Goal: Information Seeking & Learning: Learn about a topic

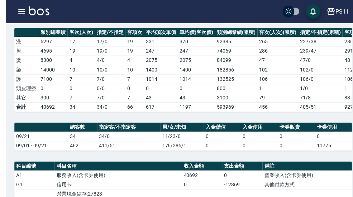
scroll to position [151, 0]
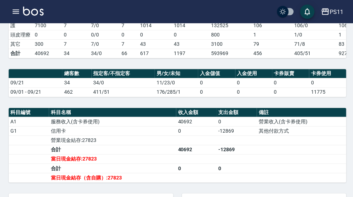
click at [7, 13] on div "PS11 登出" at bounding box center [176, 11] width 353 height 23
click at [20, 12] on icon "button" at bounding box center [15, 11] width 9 height 9
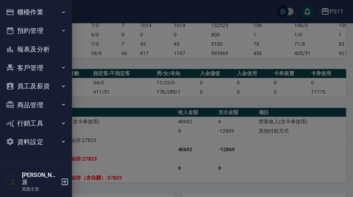
click at [65, 15] on icon "button" at bounding box center [63, 12] width 6 height 6
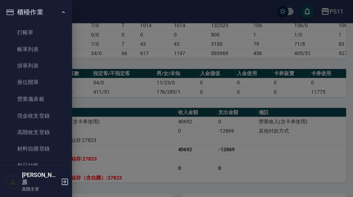
click at [45, 33] on link "打帳單" at bounding box center [36, 32] width 66 height 16
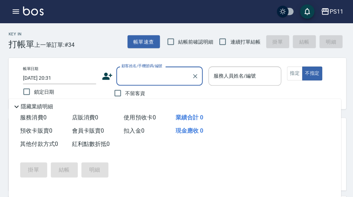
click at [18, 14] on icon "button" at bounding box center [16, 11] width 6 height 4
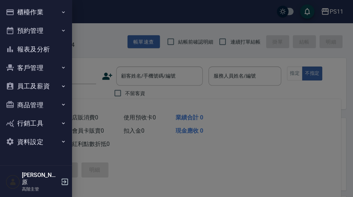
click at [60, 51] on button "報表及分析" at bounding box center [36, 49] width 66 height 19
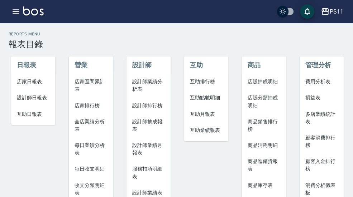
click at [53, 99] on li "設計師日報表" at bounding box center [33, 98] width 44 height 16
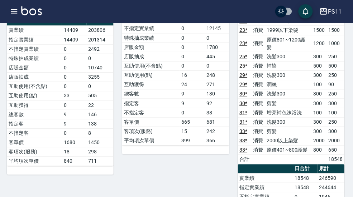
scroll to position [283, 0]
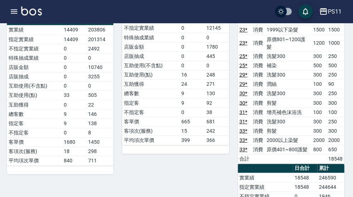
click at [331, 17] on button "PS11" at bounding box center [330, 11] width 28 height 15
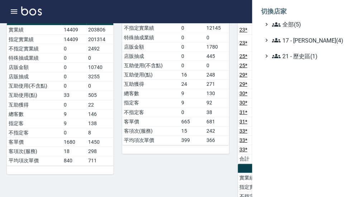
click at [312, 25] on span "全部(5)" at bounding box center [306, 24] width 69 height 9
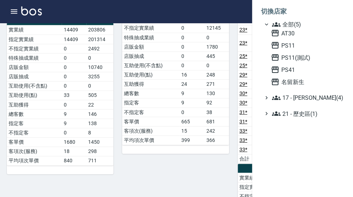
click at [299, 83] on span "名留新生" at bounding box center [306, 81] width 70 height 9
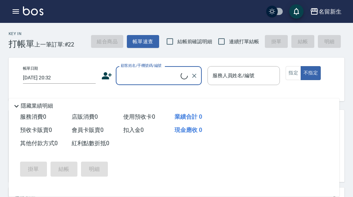
scroll to position [21, 2]
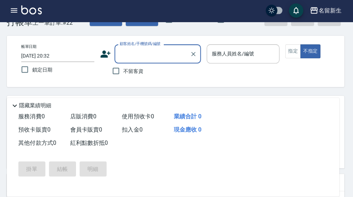
click at [21, 10] on button "button" at bounding box center [16, 11] width 14 height 14
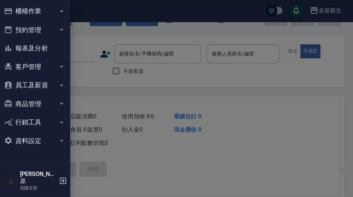
click at [44, 50] on button "報表及分析" at bounding box center [36, 49] width 66 height 19
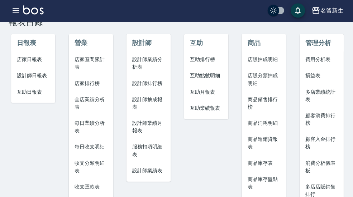
click at [43, 63] on span "店家日報表" at bounding box center [33, 61] width 33 height 8
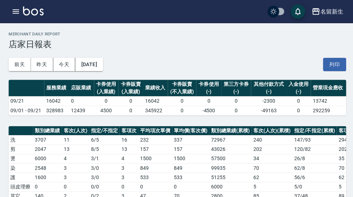
click at [20, 32] on h2 "Merchant Daily Report" at bounding box center [177, 34] width 336 height 5
click at [17, 35] on h2 "Merchant Daily Report" at bounding box center [177, 34] width 336 height 5
click at [19, 33] on h2 "Merchant Daily Report" at bounding box center [177, 34] width 336 height 5
click at [21, 35] on h2 "Merchant Daily Report" at bounding box center [177, 34] width 336 height 5
click at [22, 11] on button "button" at bounding box center [16, 11] width 14 height 14
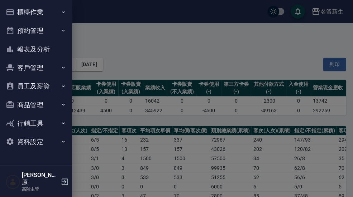
click at [46, 52] on button "報表及分析" at bounding box center [36, 49] width 66 height 19
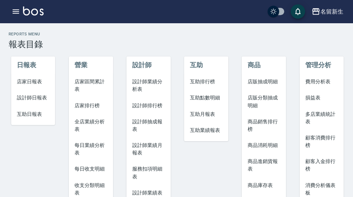
click at [45, 97] on span "設計師日報表" at bounding box center [33, 98] width 33 height 8
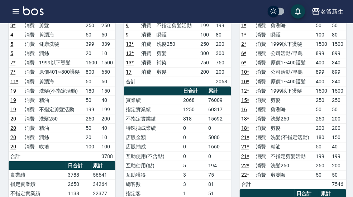
scroll to position [97, 0]
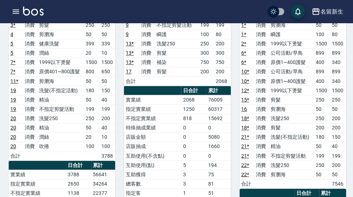
click at [24, 8] on img at bounding box center [33, 10] width 20 height 9
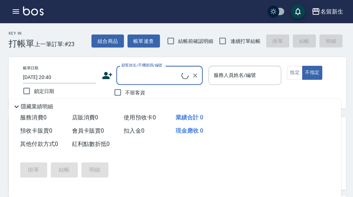
click at [23, 15] on img at bounding box center [33, 10] width 20 height 9
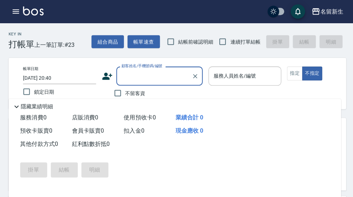
click at [16, 14] on icon "button" at bounding box center [15, 11] width 9 height 9
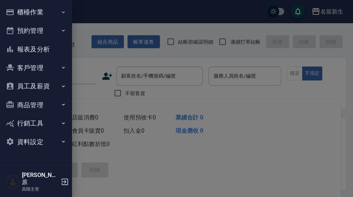
click at [61, 13] on icon "button" at bounding box center [63, 12] width 6 height 6
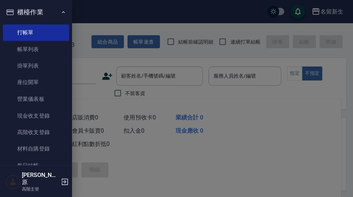
click at [154, 14] on div at bounding box center [176, 98] width 353 height 197
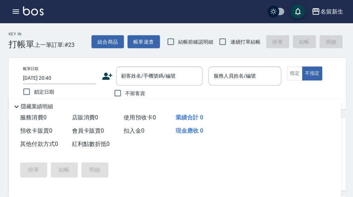
click at [334, 16] on button "名留新生" at bounding box center [325, 11] width 37 height 15
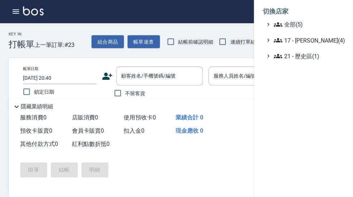
click at [91, 14] on div at bounding box center [176, 98] width 353 height 197
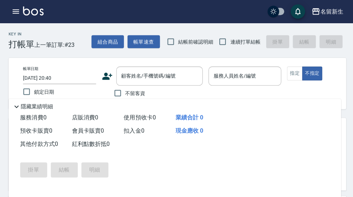
click at [14, 9] on icon "button" at bounding box center [16, 11] width 6 height 4
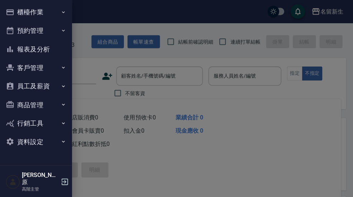
click at [56, 50] on button "報表及分析" at bounding box center [36, 49] width 66 height 19
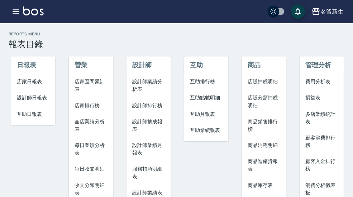
click at [44, 101] on li "設計師日報表" at bounding box center [33, 98] width 44 height 16
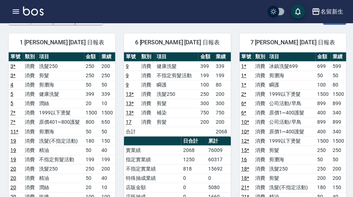
scroll to position [46, 0]
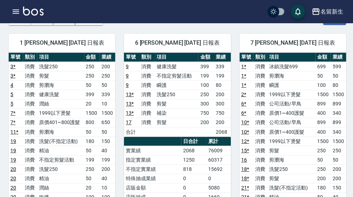
click at [18, 17] on button "button" at bounding box center [16, 11] width 14 height 14
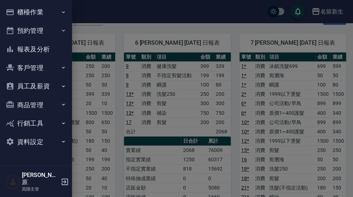
click at [53, 47] on button "報表及分析" at bounding box center [36, 49] width 66 height 19
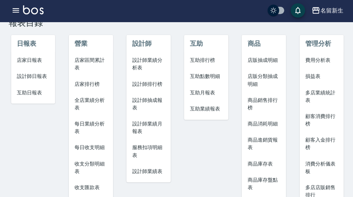
click at [160, 127] on span "設計師業績月報表" at bounding box center [147, 128] width 33 height 15
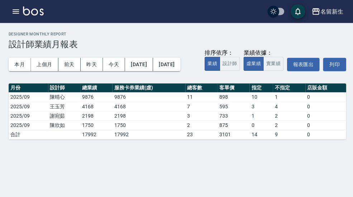
click at [23, 62] on button "本月" at bounding box center [20, 64] width 22 height 13
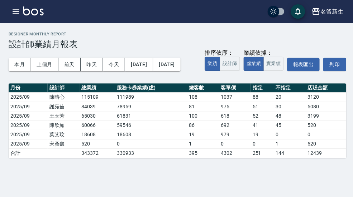
click at [262, 71] on button "實業績" at bounding box center [272, 64] width 20 height 14
click at [337, 39] on h3 "設計師業績月報表" at bounding box center [177, 44] width 336 height 10
click at [334, 34] on h2 "Designer Monthly Report" at bounding box center [177, 34] width 336 height 5
click at [320, 33] on h2 "Designer Monthly Report" at bounding box center [177, 34] width 336 height 5
click at [332, 32] on h2 "Designer Monthly Report" at bounding box center [177, 34] width 336 height 5
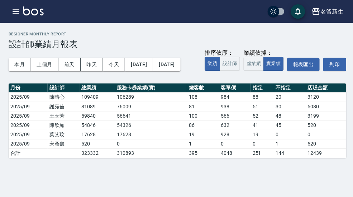
click at [315, 14] on icon "button" at bounding box center [314, 11] width 9 height 9
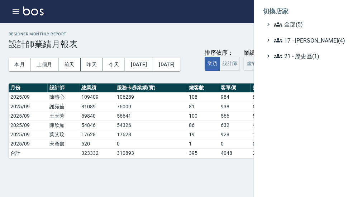
click at [311, 25] on span "全部(5)" at bounding box center [306, 24] width 69 height 9
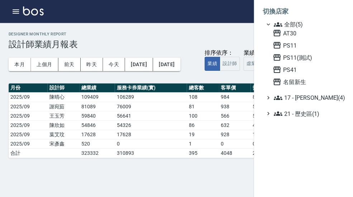
click at [302, 36] on span "AT30" at bounding box center [306, 33] width 70 height 9
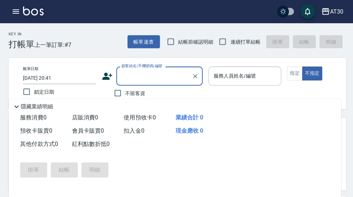
click at [18, 11] on icon "button" at bounding box center [16, 11] width 6 height 4
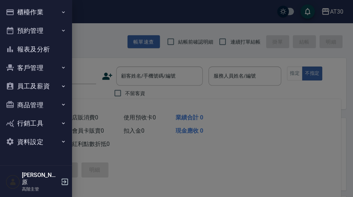
click at [56, 42] on button "報表及分析" at bounding box center [36, 49] width 66 height 19
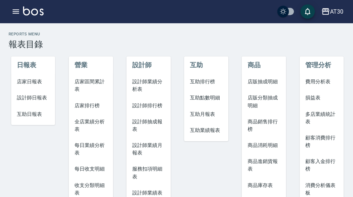
click at [48, 96] on span "設計師日報表" at bounding box center [33, 98] width 33 height 8
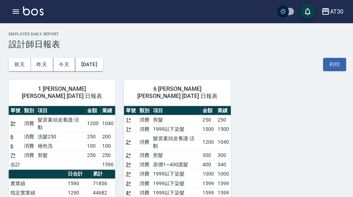
click at [17, 12] on icon "button" at bounding box center [15, 11] width 9 height 9
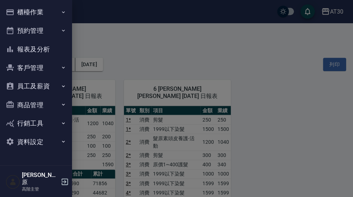
click at [61, 10] on icon "button" at bounding box center [63, 12] width 6 height 6
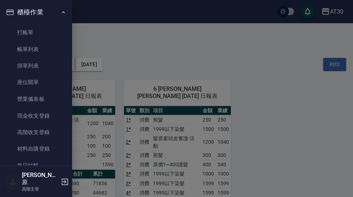
click at [63, 14] on icon "button" at bounding box center [63, 12] width 6 height 6
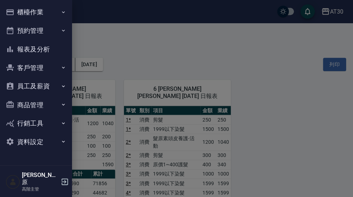
click at [53, 49] on button "報表及分析" at bounding box center [36, 49] width 66 height 19
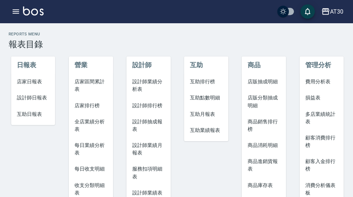
click at [47, 79] on span "店家日報表" at bounding box center [33, 82] width 33 height 8
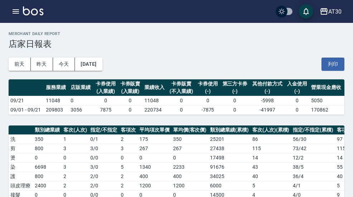
click at [20, 13] on button "button" at bounding box center [16, 11] width 14 height 14
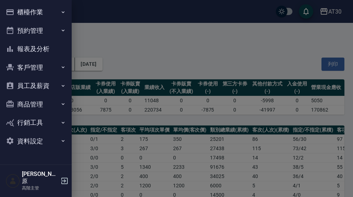
click at [61, 67] on icon "button" at bounding box center [63, 67] width 6 height 6
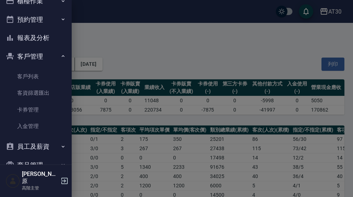
scroll to position [10, 0]
click at [65, 57] on icon "button" at bounding box center [63, 57] width 6 height 6
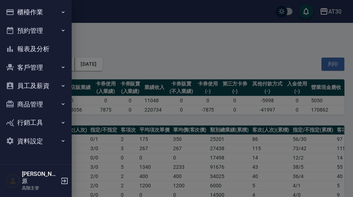
scroll to position [0, 0]
click at [62, 83] on icon "button" at bounding box center [63, 86] width 6 height 6
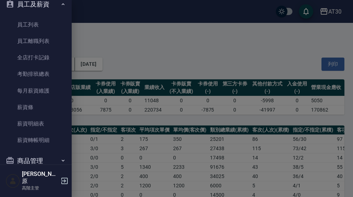
scroll to position [86, 0]
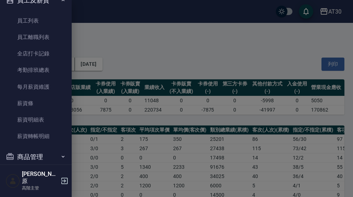
click at [57, 67] on link "考勤排班總表" at bounding box center [36, 70] width 66 height 16
